Goal: Task Accomplishment & Management: Manage account settings

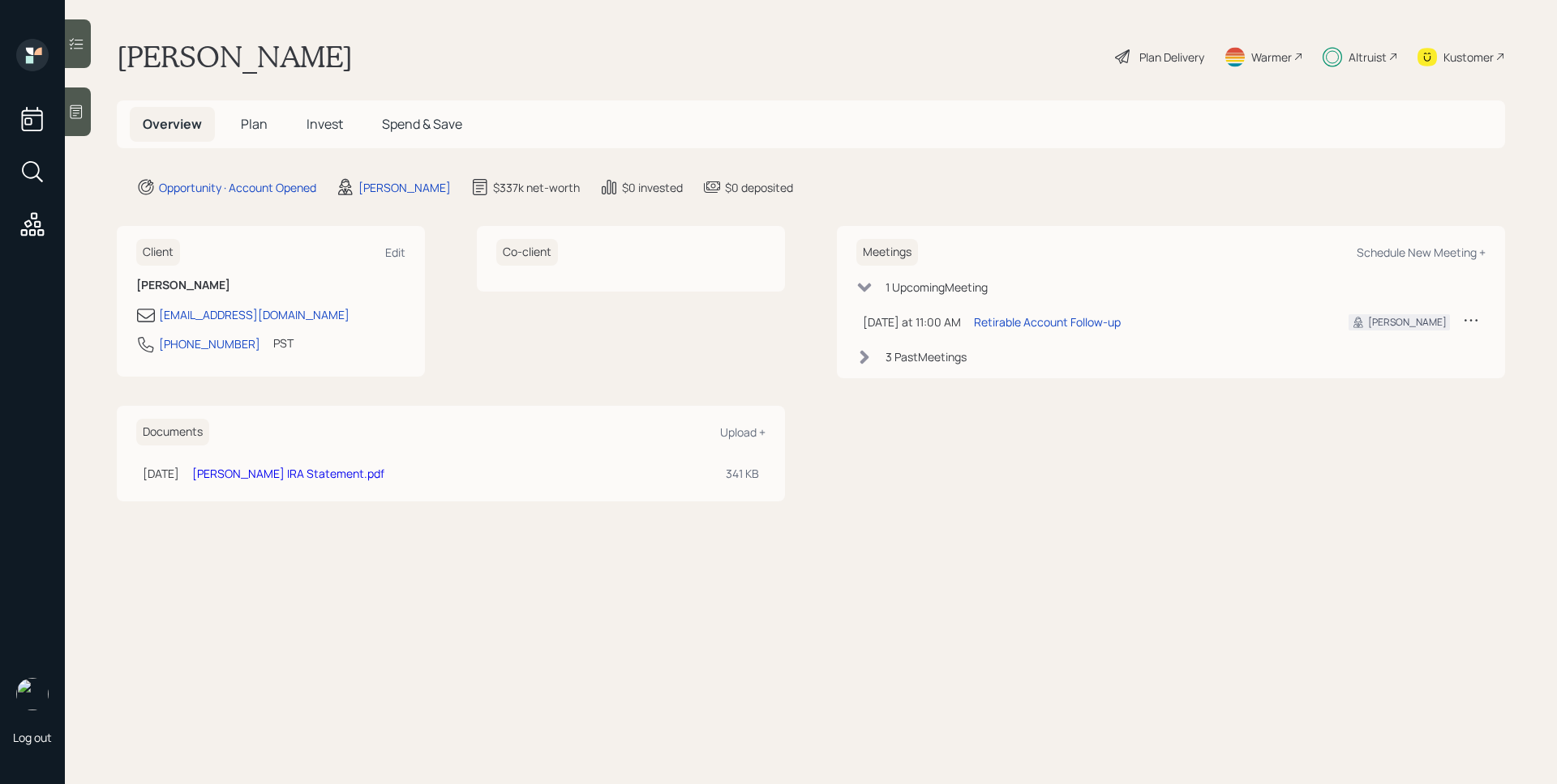
click at [340, 120] on span "Invest" at bounding box center [324, 124] width 36 height 18
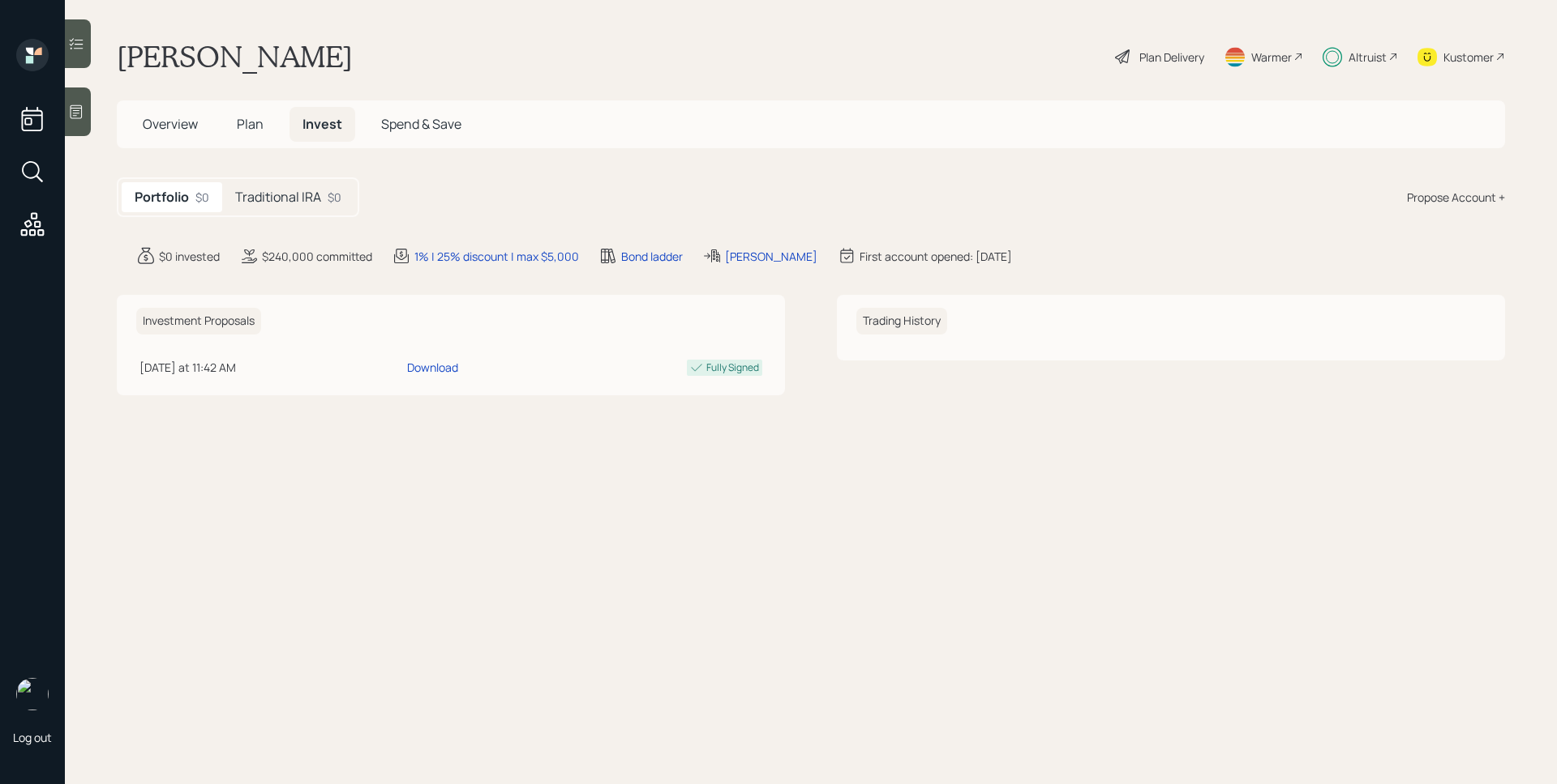
click at [296, 202] on h5 "Traditional IRA" at bounding box center [278, 196] width 86 height 15
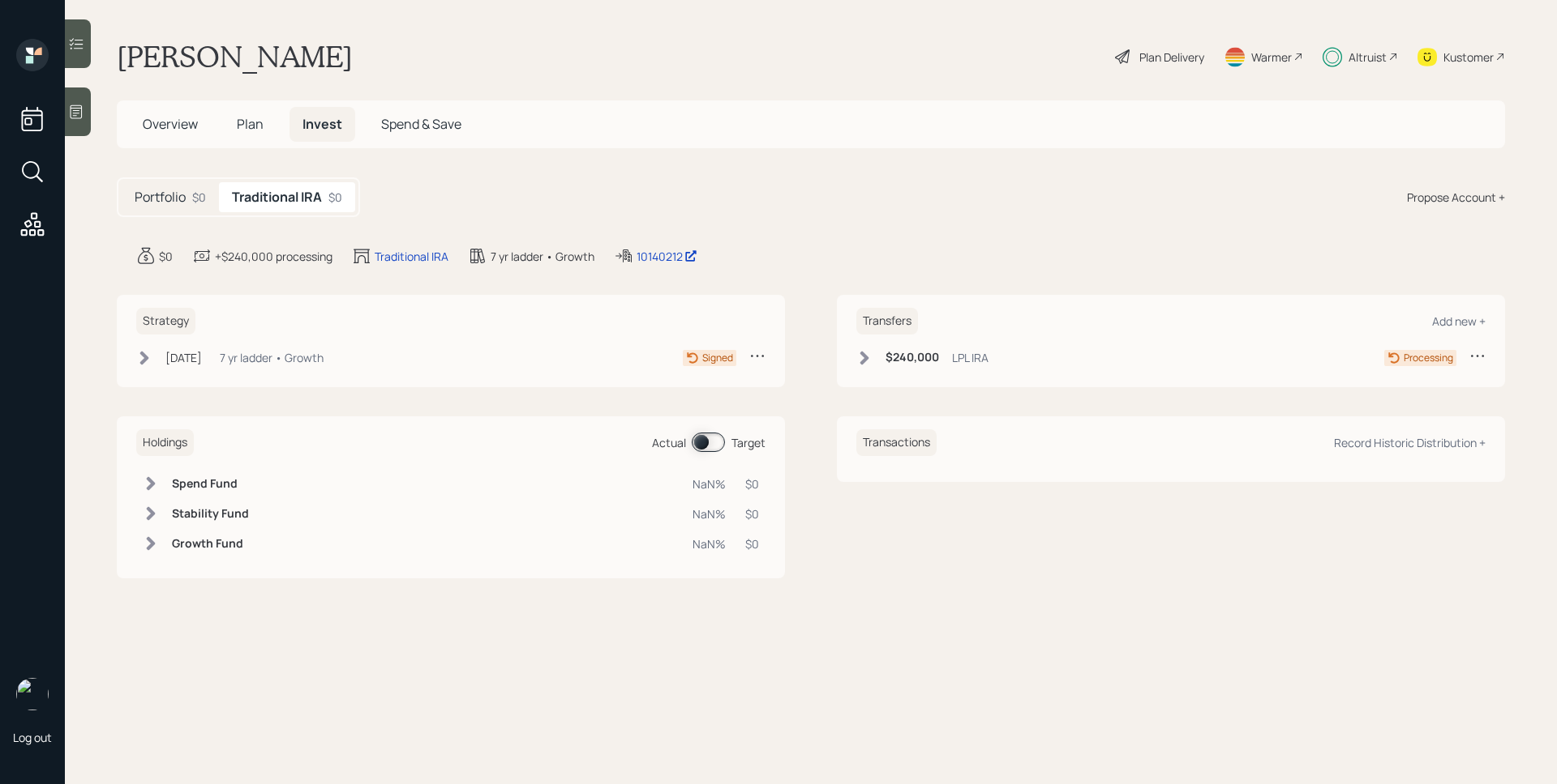
click at [282, 359] on div "7 yr ladder • Growth" at bounding box center [272, 358] width 104 height 17
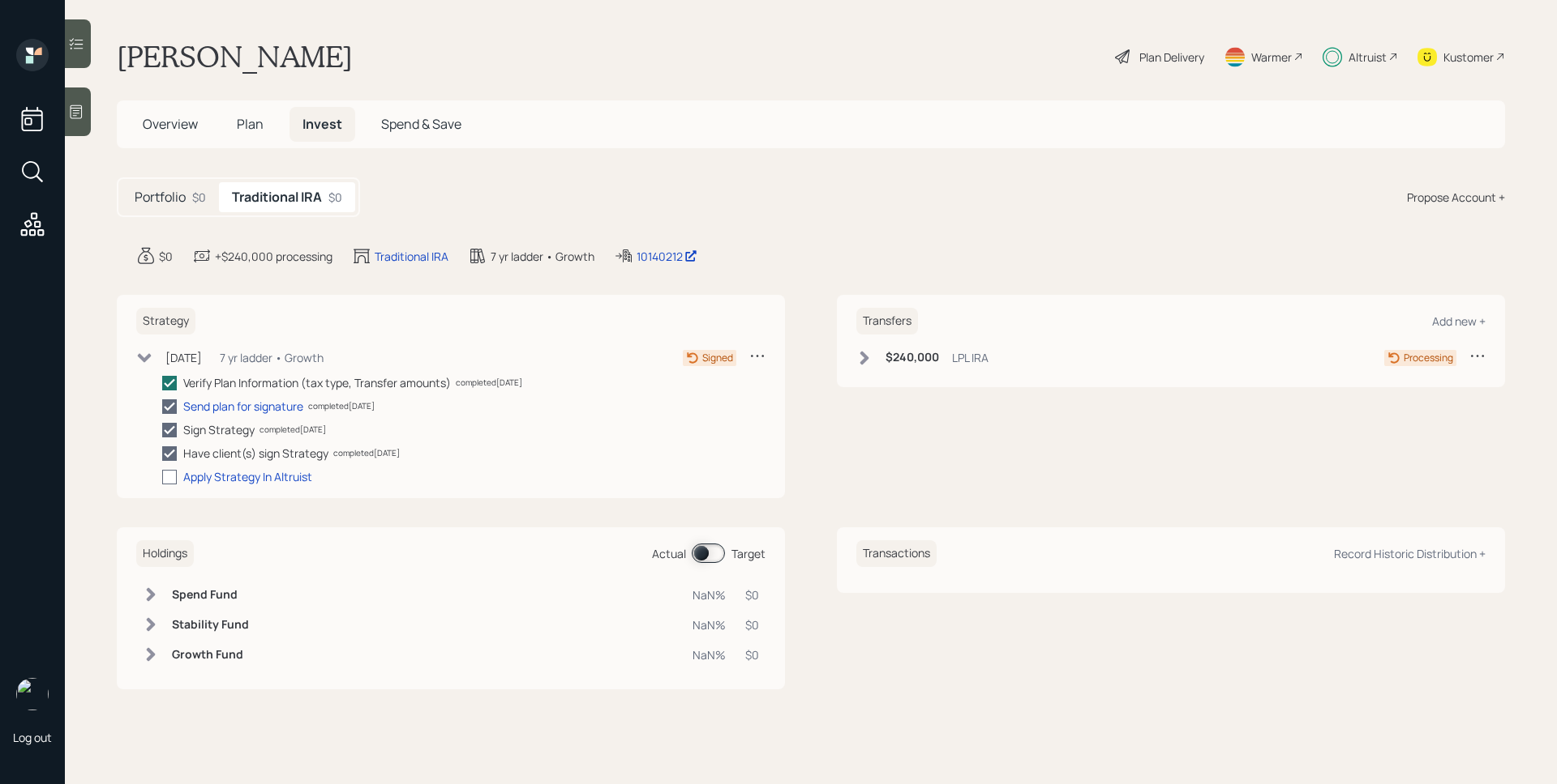
click at [168, 474] on div at bounding box center [169, 477] width 14 height 14
click at [162, 476] on input "checkbox" at bounding box center [161, 476] width 1 height 1
checkbox input "true"
click at [159, 128] on span "Overview" at bounding box center [170, 124] width 55 height 18
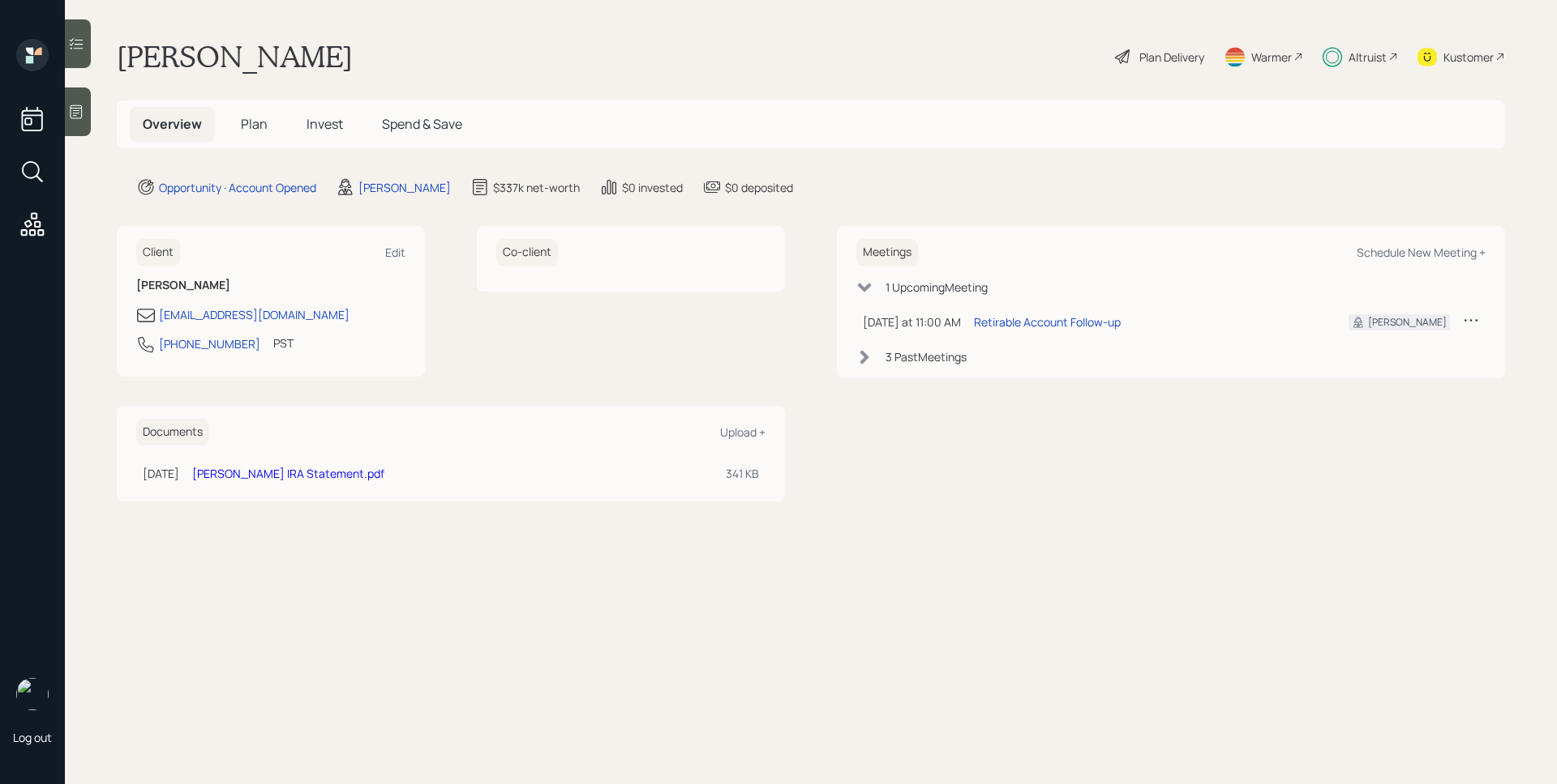
click at [1326, 51] on icon at bounding box center [1331, 57] width 19 height 20
